Goal: Information Seeking & Learning: Learn about a topic

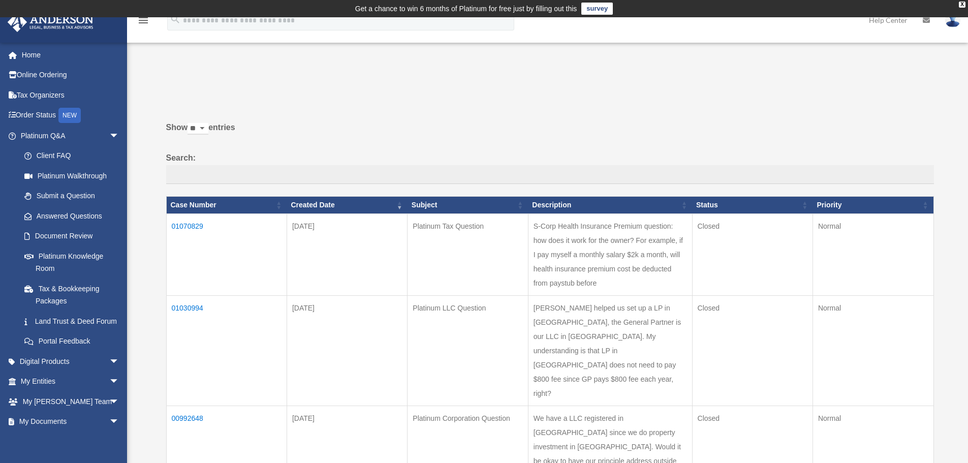
click at [198, 226] on td "01070829" at bounding box center [226, 254] width 120 height 82
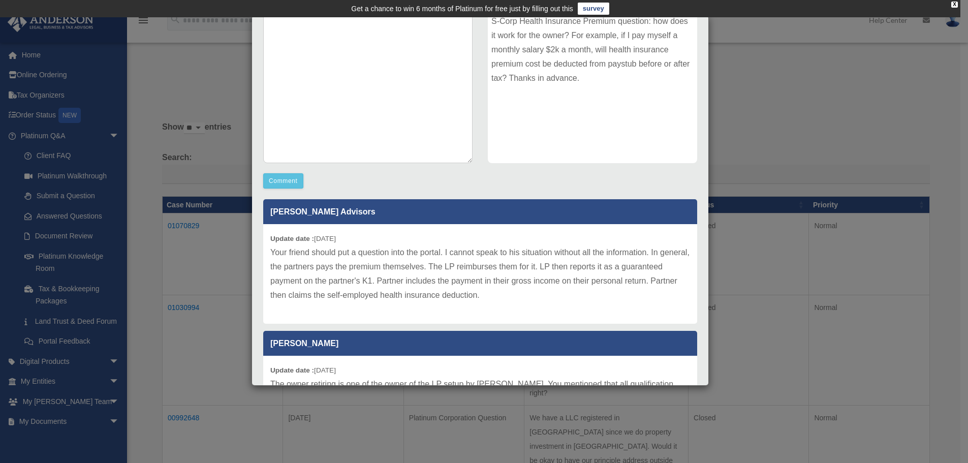
scroll to position [152, 0]
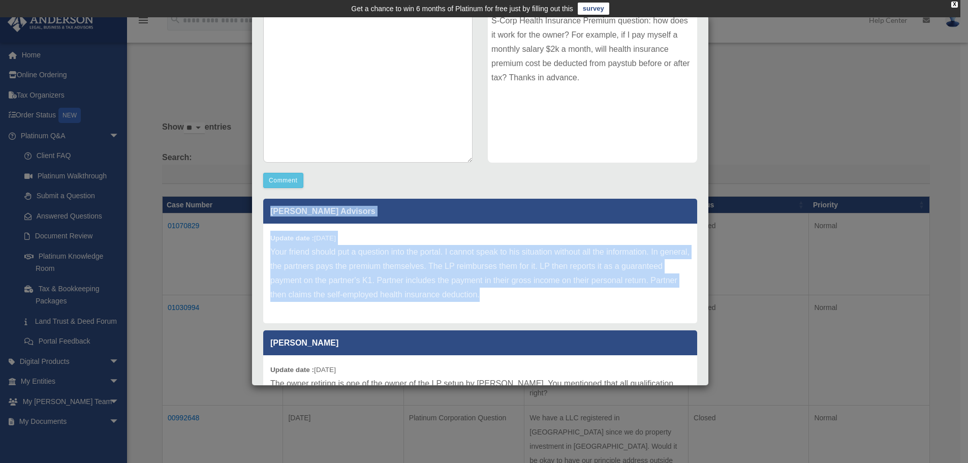
drag, startPoint x: 571, startPoint y: 308, endPoint x: 266, endPoint y: 203, distance: 323.1
click at [266, 203] on div "[PERSON_NAME] Advisors Update date : [DATE] Your friend should put a question i…" at bounding box center [480, 261] width 434 height 124
copy div "[PERSON_NAME] Advisors Update date : [DATE] Your friend should put a question i…"
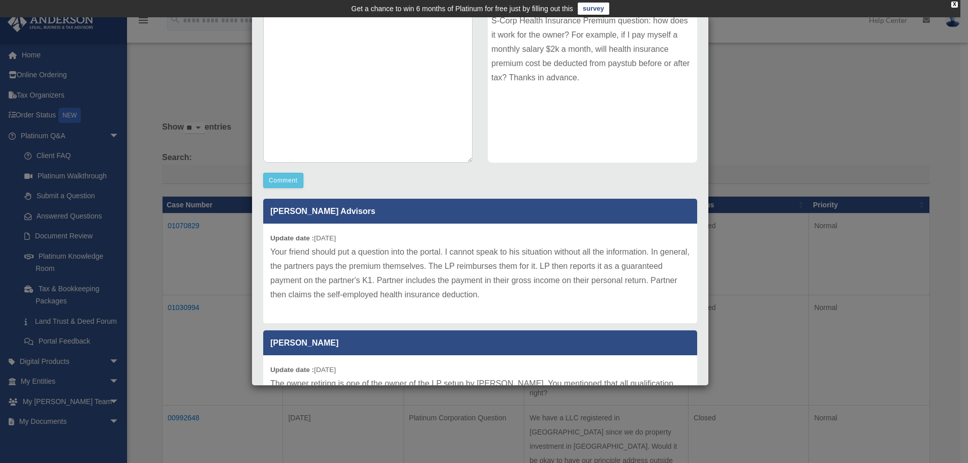
click at [786, 75] on div "Case Detail × Platinum Tax Question Case Number 01070829 Created Date August 8,…" at bounding box center [484, 231] width 968 height 463
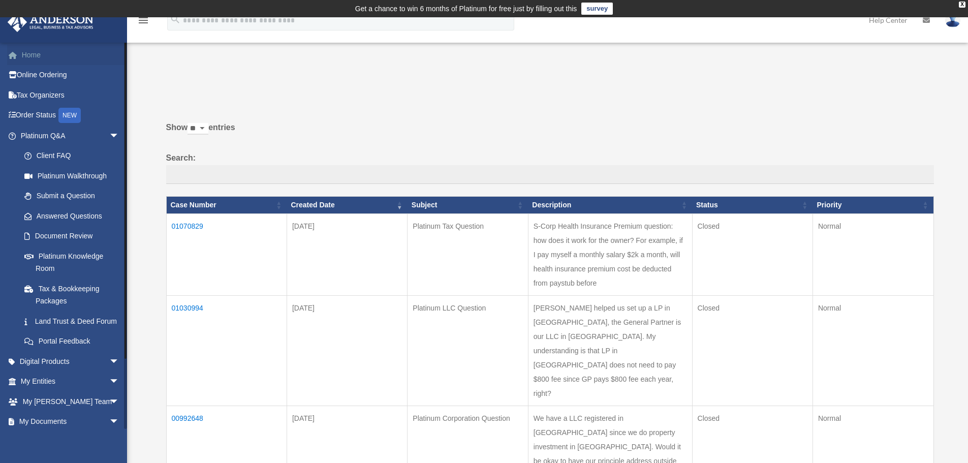
click at [38, 55] on link "Home" at bounding box center [70, 55] width 127 height 20
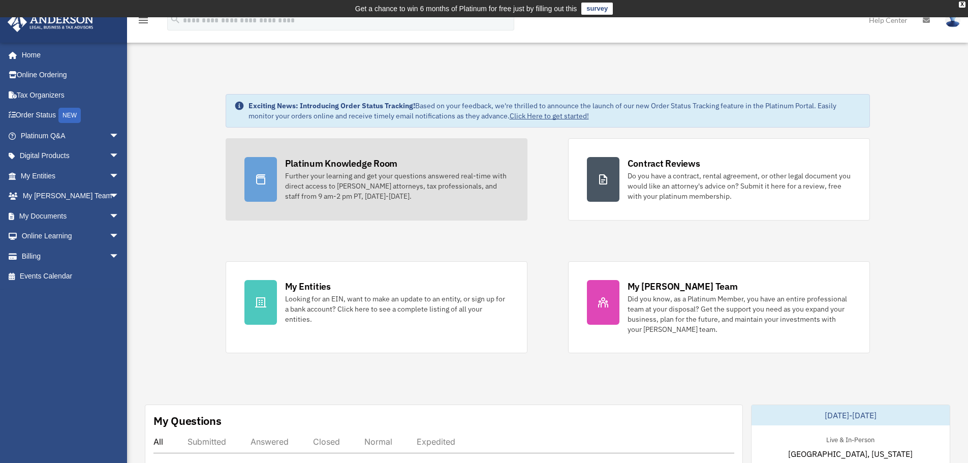
click at [326, 163] on div "Platinum Knowledge Room" at bounding box center [341, 163] width 113 height 13
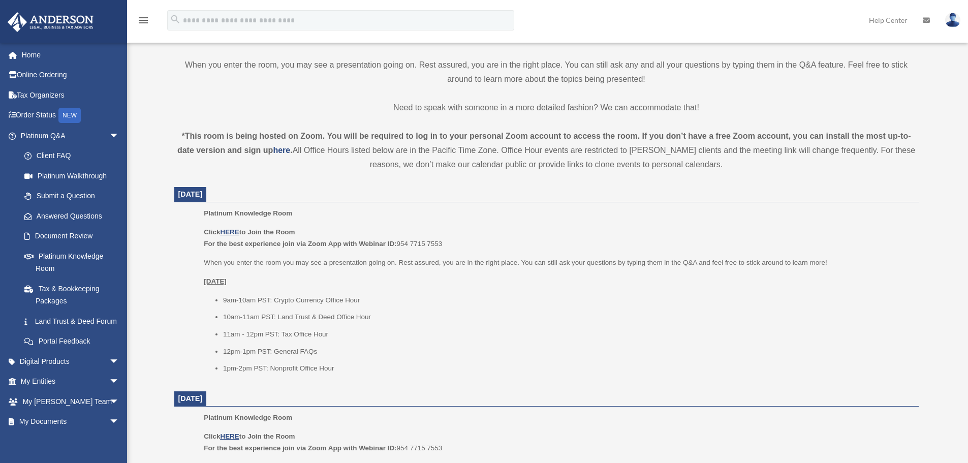
scroll to position [305, 0]
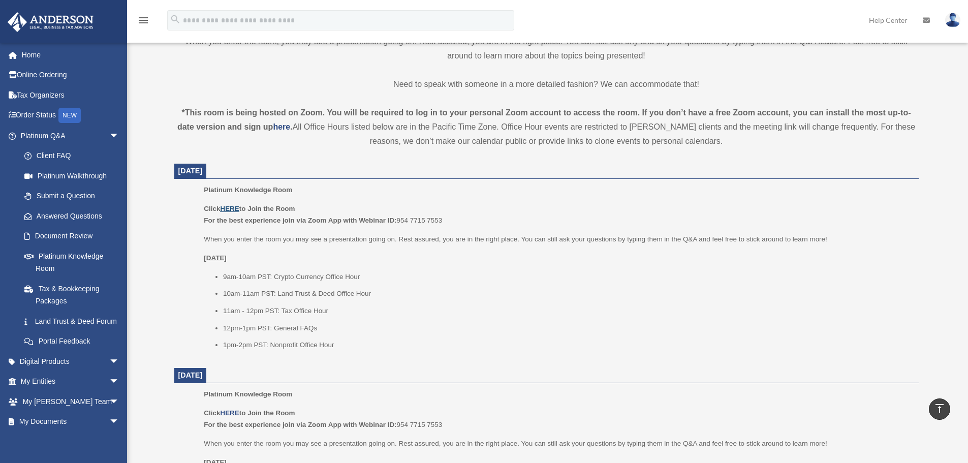
click at [230, 208] on u "HERE" at bounding box center [229, 209] width 19 height 8
